Goal: Transaction & Acquisition: Purchase product/service

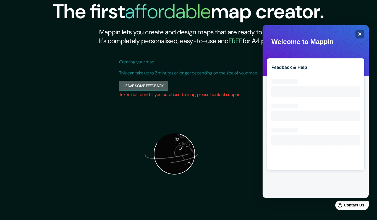
click at [149, 83] on button "Leave some feedback" at bounding box center [143, 86] width 49 height 10
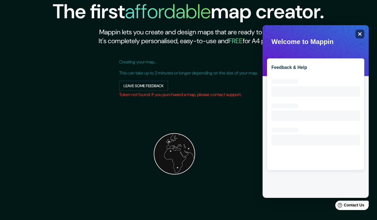
click at [358, 33] on div "Close" at bounding box center [360, 34] width 9 height 9
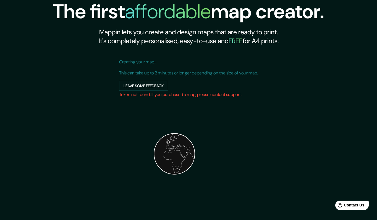
click at [164, 17] on h1 "affordable" at bounding box center [168, 12] width 86 height 26
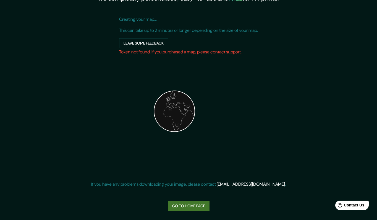
scroll to position [42, 0]
click at [190, 210] on link "Go to home page" at bounding box center [189, 206] width 42 height 10
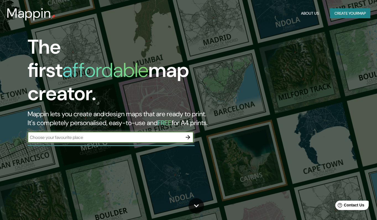
click at [121, 134] on input "text" at bounding box center [105, 137] width 155 height 6
type input "Blvd. Campestre, Zona del Campestre, 37189 León de los Aldama, Gto."
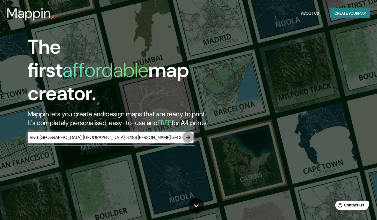
click at [187, 134] on icon "button" at bounding box center [188, 137] width 7 height 7
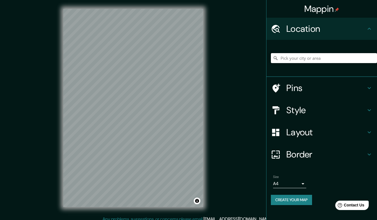
click at [298, 59] on input "Pick your city or area" at bounding box center [324, 58] width 106 height 10
paste input "Blvd. Campestre, Zona del Campestre, 37189 León de los Aldama, Gto."
click at [314, 57] on input "Blvd Campestre, 37227 León, Guanajuato, México" at bounding box center [324, 58] width 106 height 10
drag, startPoint x: 336, startPoint y: 58, endPoint x: 397, endPoint y: 55, distance: 61.0
click at [377, 55] on html "Mappin Location Blvd Campestre, 37227 León, Guanajuato, México Pins Style Layou…" at bounding box center [188, 110] width 377 height 220
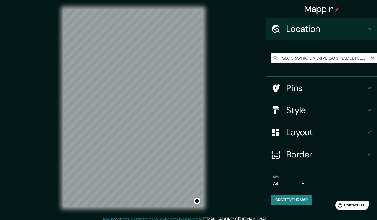
type input ", Guanajuato, México"
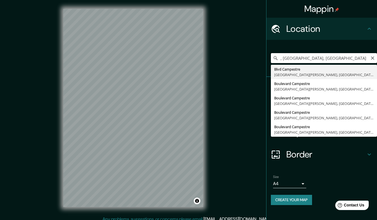
click at [353, 58] on input ", Guanajuato, México" at bounding box center [324, 58] width 106 height 10
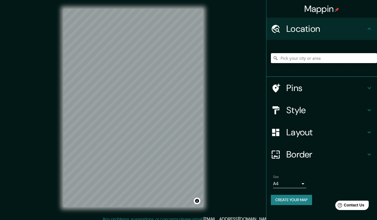
paste input "Blvd Campestre, 37227 León"
type input "Blvd Campestre, 37227 León"
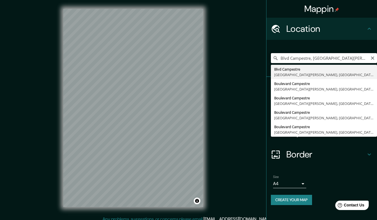
click at [305, 61] on input "Blvd Campestre, 37227 León" at bounding box center [324, 58] width 106 height 10
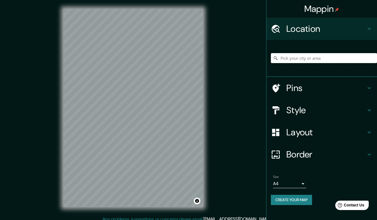
paste input "Blvd. Campestre 86a, Zona del Campestre, 37189 León de los Aldama, Gto."
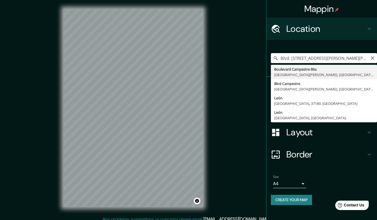
type input "Boulevard Campestre 86a, 37148 León, Guanajuato, México"
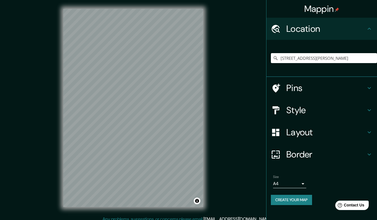
click at [47, 161] on div "Mappin Location Boulevard Campestre 86a, 37148 León, Guanajuato, México Pins St…" at bounding box center [188, 112] width 377 height 225
click at [310, 56] on input "Boulevard Campestre 86a, 37148 León, Guanajuato, México" at bounding box center [324, 58] width 106 height 10
paste input "Blvd. Campestre 86a, Zona del Campestre, 37189 León de los Aldama, Gto."
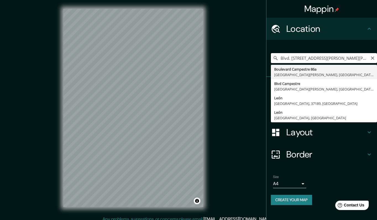
type input "Boulevard Campestre 86a, 37148 León, Guanajuato, México"
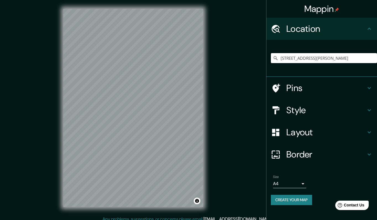
click at [304, 106] on h4 "Style" at bounding box center [327, 110] width 80 height 11
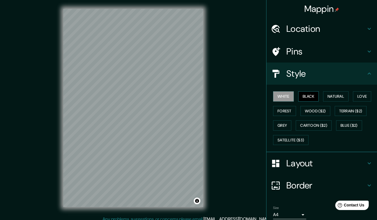
click at [309, 97] on button "Black" at bounding box center [309, 96] width 21 height 10
click at [336, 94] on button "Natural" at bounding box center [335, 96] width 25 height 10
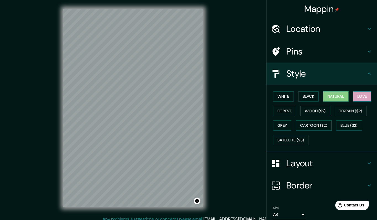
click at [364, 96] on button "Love" at bounding box center [362, 96] width 18 height 10
click at [338, 182] on h4 "Border" at bounding box center [327, 185] width 80 height 11
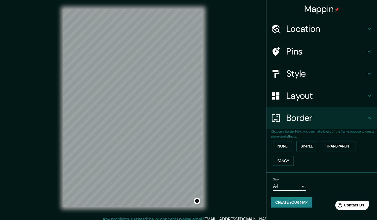
click at [332, 96] on h4 "Layout" at bounding box center [327, 95] width 80 height 11
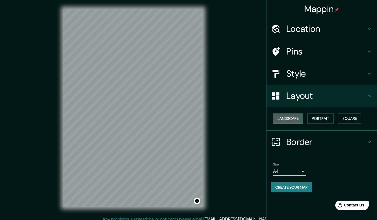
click at [297, 119] on button "Landscape" at bounding box center [288, 118] width 30 height 10
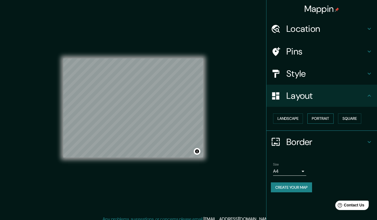
click at [315, 117] on button "Portrait" at bounding box center [321, 118] width 26 height 10
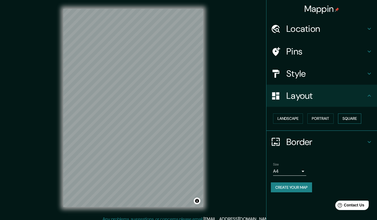
click at [345, 115] on button "Square" at bounding box center [349, 118] width 23 height 10
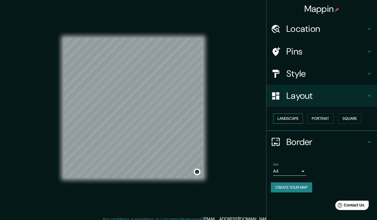
click at [291, 118] on button "Landscape" at bounding box center [288, 118] width 30 height 10
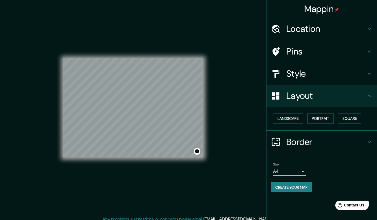
click at [330, 72] on h4 "Style" at bounding box center [327, 73] width 80 height 11
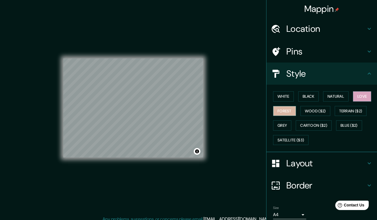
click at [287, 110] on button "Forest" at bounding box center [284, 111] width 23 height 10
click at [334, 99] on button "Natural" at bounding box center [335, 96] width 25 height 10
click at [364, 94] on button "Love" at bounding box center [362, 96] width 18 height 10
click at [314, 96] on button "Black" at bounding box center [309, 96] width 21 height 10
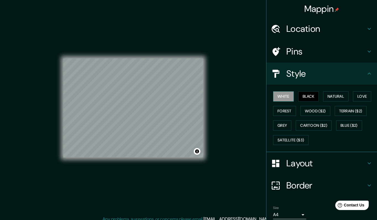
click at [282, 97] on button "White" at bounding box center [283, 96] width 21 height 10
click at [280, 129] on button "Grey" at bounding box center [282, 125] width 18 height 10
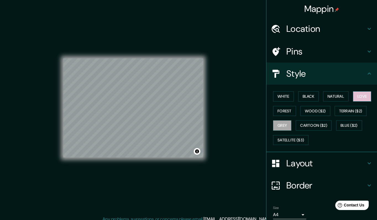
click at [367, 95] on button "Love" at bounding box center [362, 96] width 18 height 10
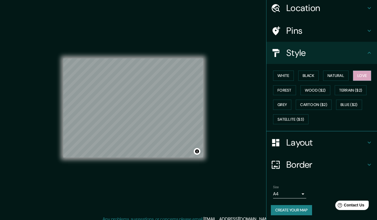
scroll to position [20, 0]
click at [297, 206] on button "Create your map" at bounding box center [291, 210] width 41 height 10
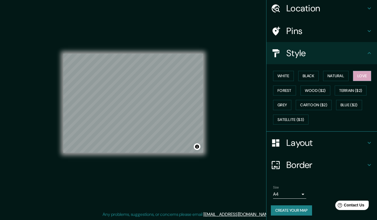
scroll to position [5, 0]
click at [297, 207] on button "Create your map" at bounding box center [291, 210] width 41 height 10
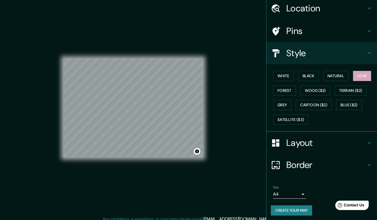
click at [288, 210] on button "Create your map" at bounding box center [291, 210] width 41 height 10
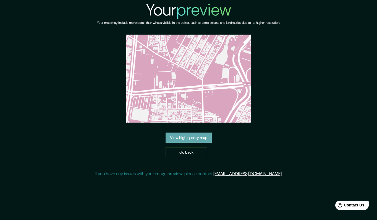
click at [183, 138] on link "View high quality map" at bounding box center [189, 138] width 46 height 10
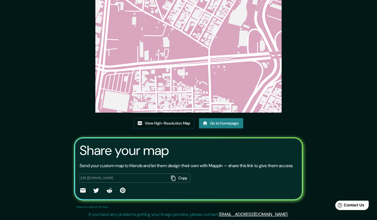
scroll to position [43, 0]
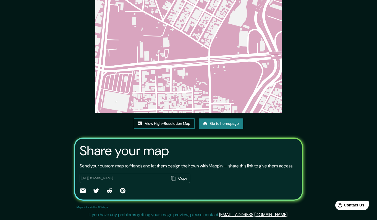
click at [167, 123] on link "View High-Resolution Map" at bounding box center [164, 123] width 61 height 10
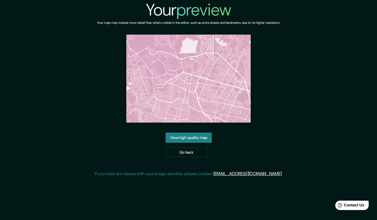
click at [199, 136] on link "View high quality map" at bounding box center [189, 138] width 46 height 10
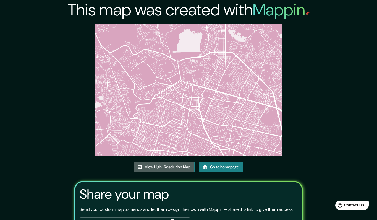
click at [150, 168] on link "View High-Resolution Map" at bounding box center [164, 167] width 61 height 10
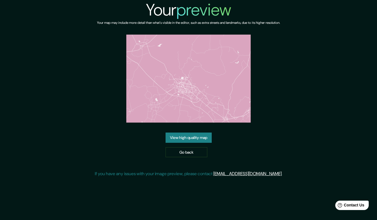
click at [187, 140] on link "View high quality map" at bounding box center [189, 138] width 46 height 10
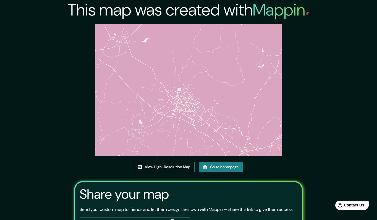
click at [164, 167] on link "View High-Resolution Map" at bounding box center [164, 167] width 61 height 10
